Goal: Task Accomplishment & Management: Manage account settings

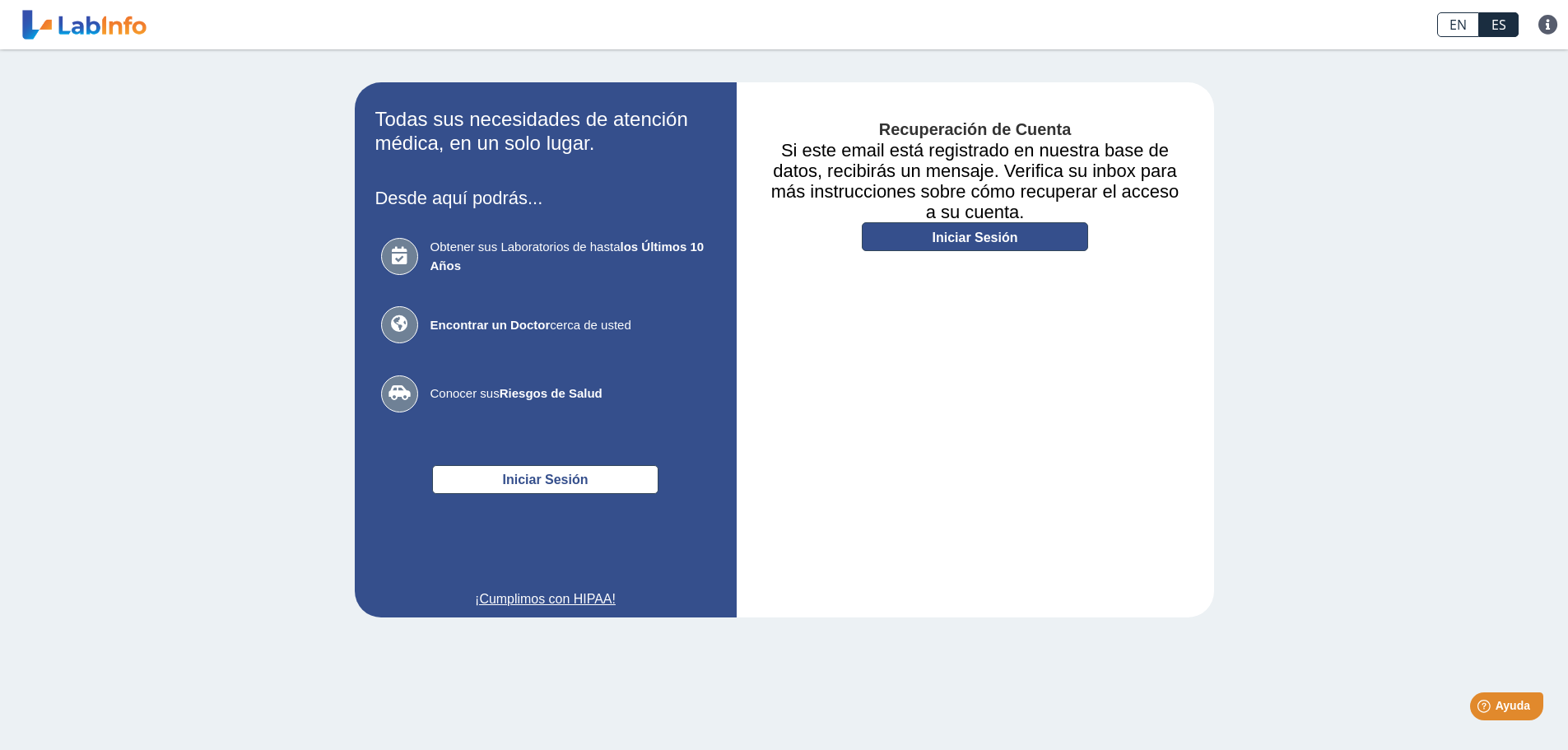
click at [981, 240] on link "Iniciar Sesión" at bounding box center [975, 236] width 227 height 28
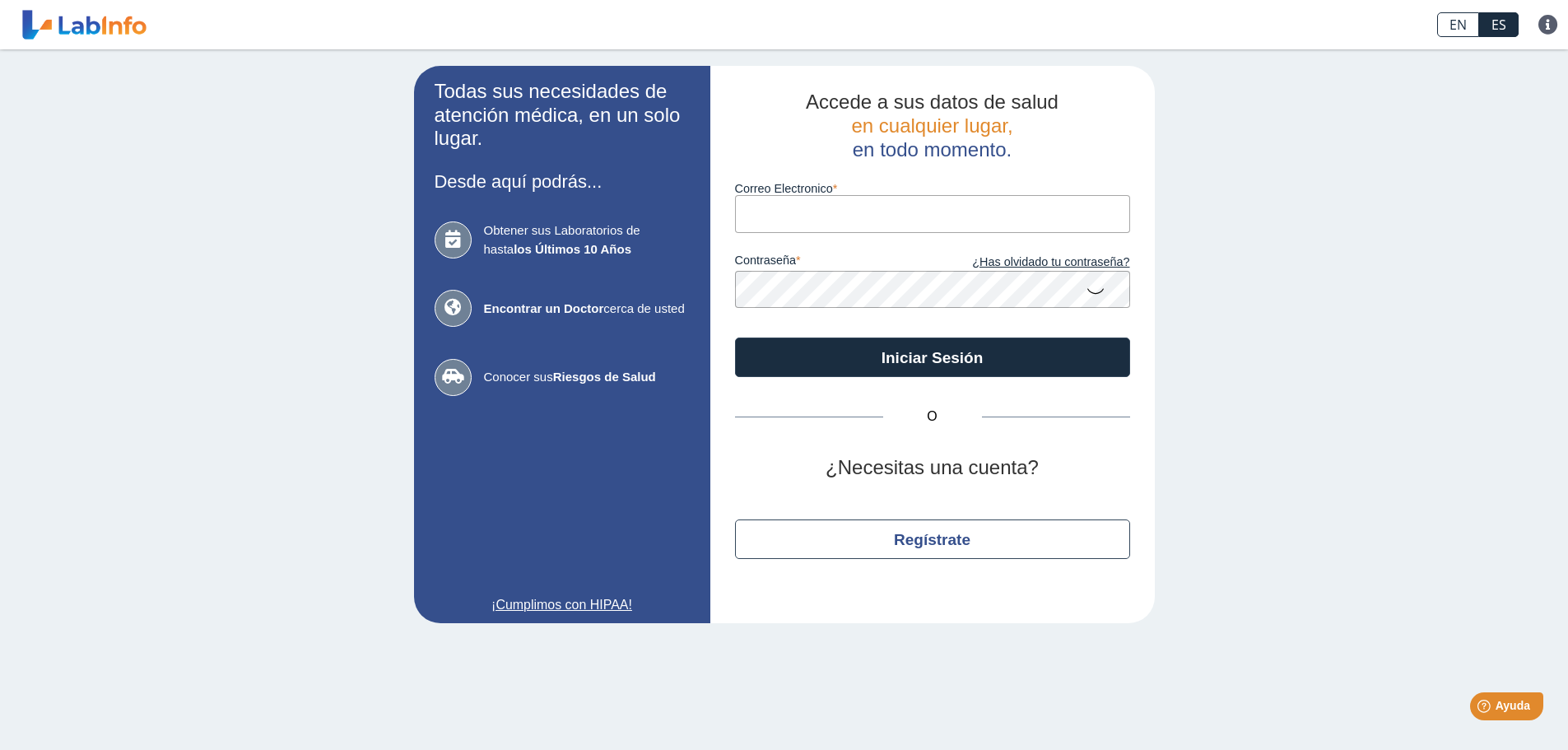
click at [892, 216] on input "Correo Electronico" at bounding box center [932, 213] width 396 height 37
type input "[PERSON_NAME][EMAIL_ADDRESS][DOMAIN_NAME]"
click at [1102, 289] on icon at bounding box center [1096, 290] width 20 height 32
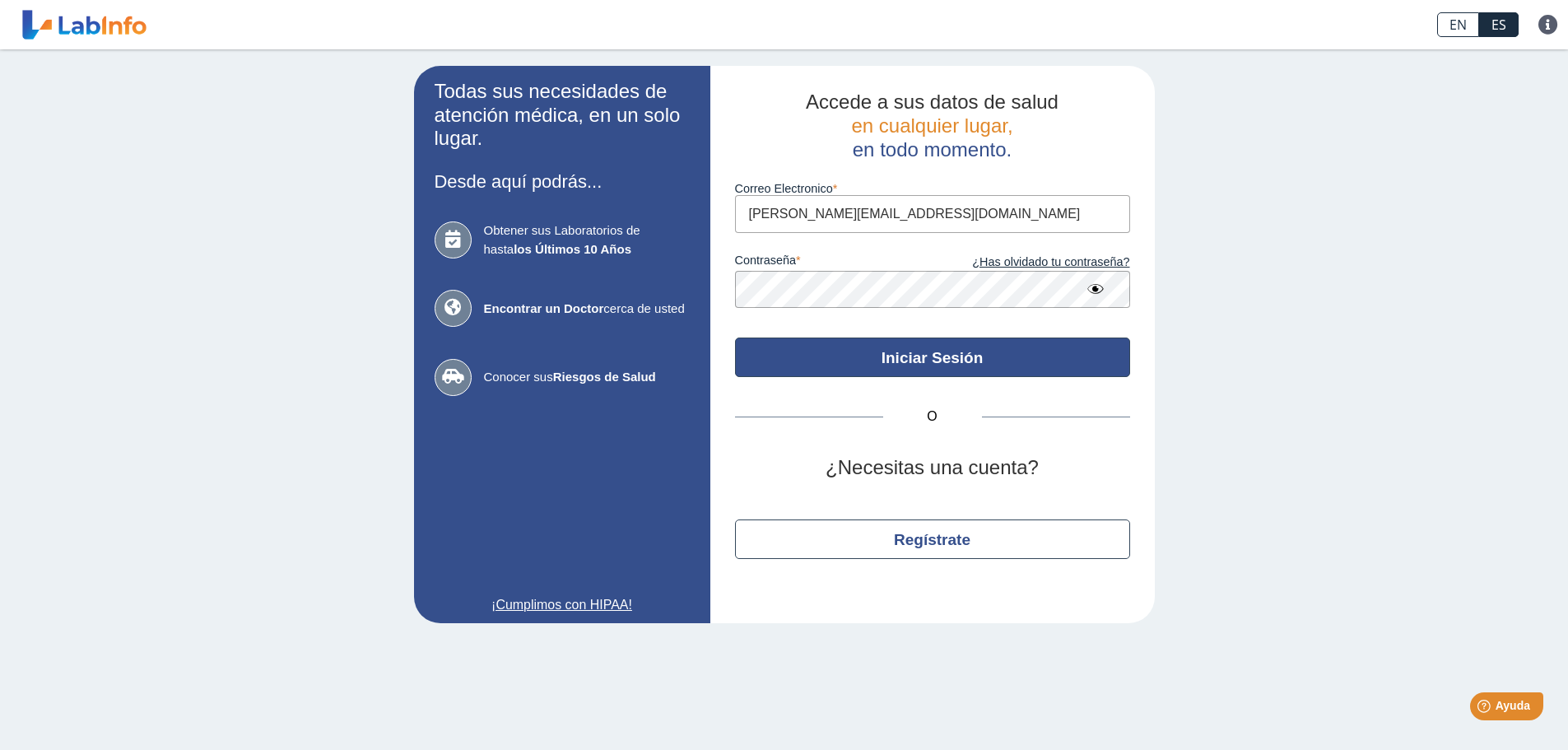
click at [917, 357] on button "Iniciar Sesión" at bounding box center [932, 357] width 396 height 40
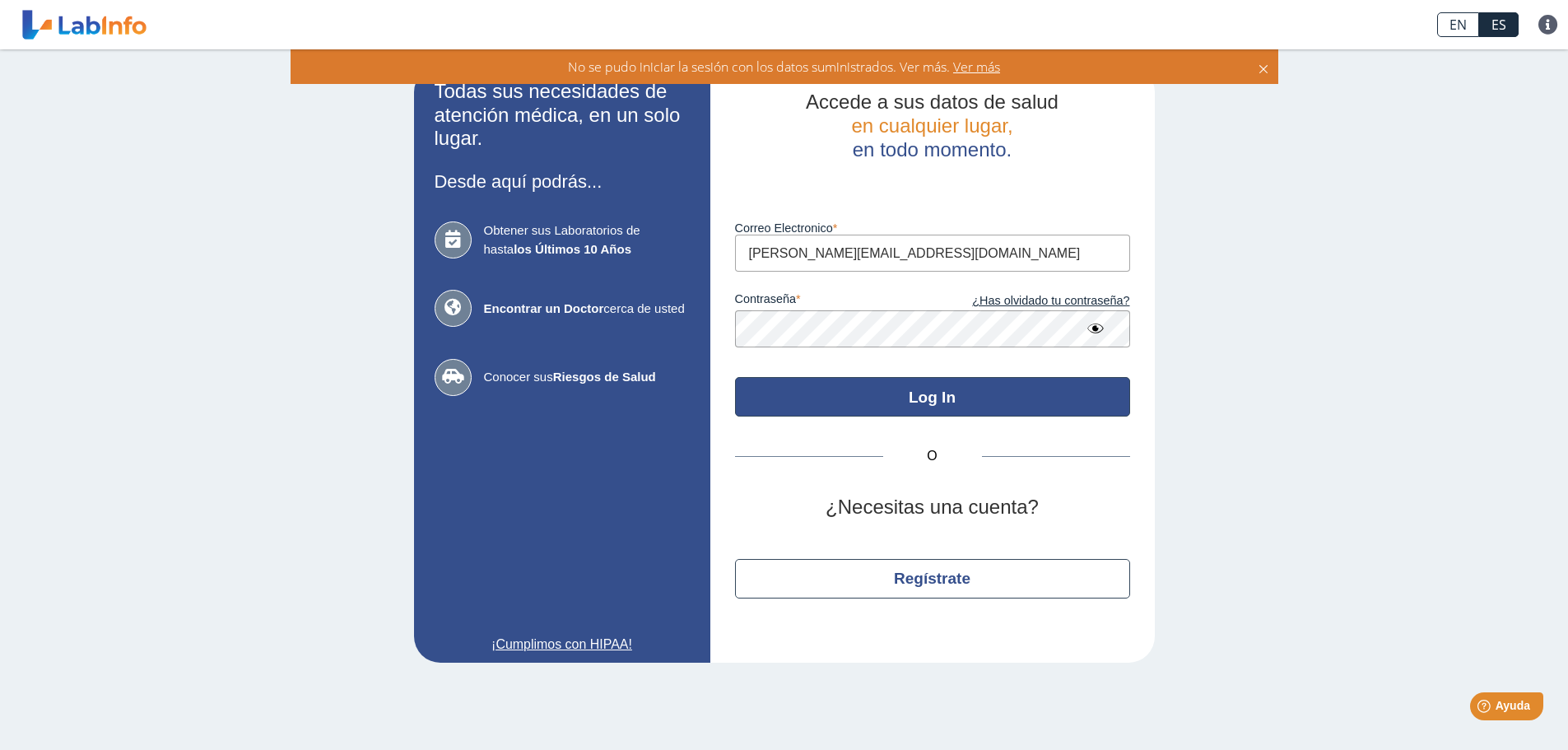
click at [903, 389] on button "Log In" at bounding box center [932, 396] width 396 height 40
click at [975, 395] on button "Log In" at bounding box center [932, 396] width 396 height 40
